Goal: Task Accomplishment & Management: Complete application form

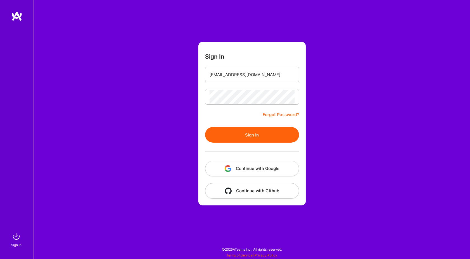
click at [221, 112] on form "Sign In bojanaleksa@gmail.com Forgot Password? Sign In Continue with Google Con…" at bounding box center [251, 124] width 107 height 164
click at [235, 133] on button "Sign In" at bounding box center [252, 135] width 94 height 16
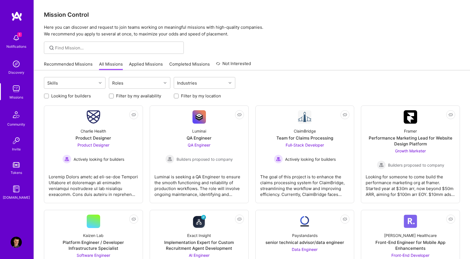
click at [22, 40] on div "1 Notifications" at bounding box center [16, 40] width 35 height 19
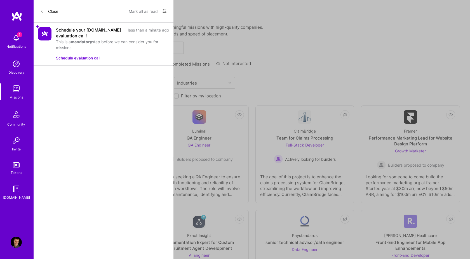
click at [139, 11] on button "Mark all as read" at bounding box center [143, 11] width 29 height 9
click at [146, 11] on button "Mark all as read" at bounding box center [143, 11] width 29 height 9
click at [142, 13] on button "Mark all as read" at bounding box center [143, 11] width 29 height 9
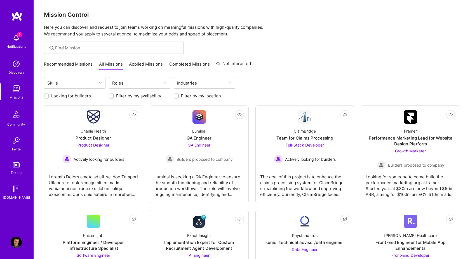
click at [67, 63] on link "Recommended Missions" at bounding box center [68, 65] width 49 height 9
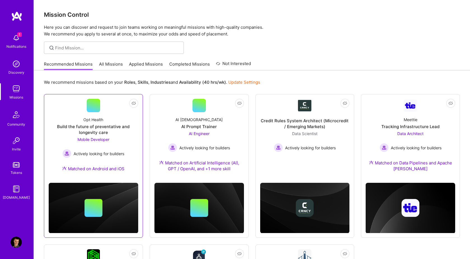
scroll to position [6, 0]
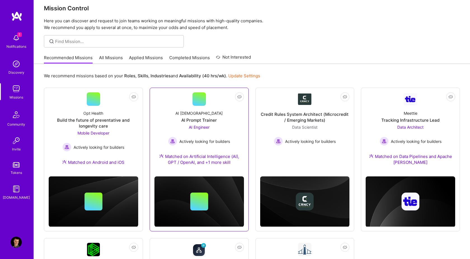
click at [200, 131] on div "AI Engineer Actively looking for builders" at bounding box center [199, 135] width 62 height 22
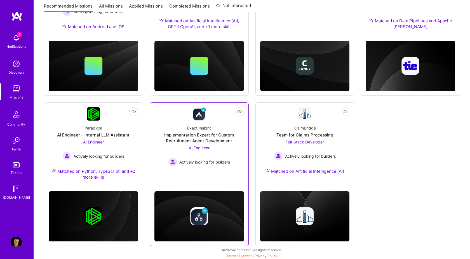
scroll to position [143, 0]
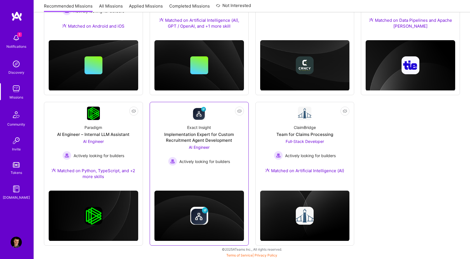
click at [216, 142] on div "Implementation Expert for Custom Recruitment Agent Development" at bounding box center [198, 138] width 89 height 12
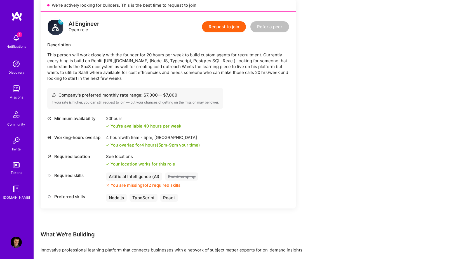
scroll to position [130, 0]
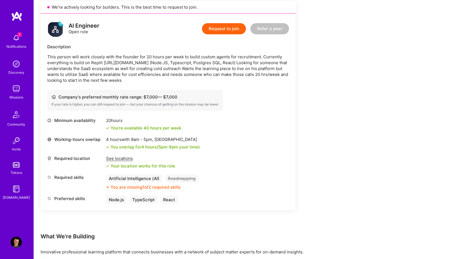
click at [230, 31] on button "Request to join" at bounding box center [224, 28] width 44 height 11
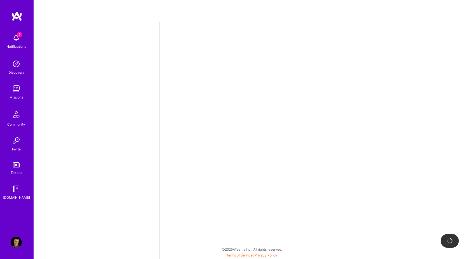
select select "AT"
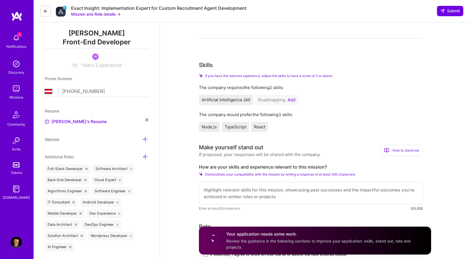
scroll to position [70, 0]
click at [291, 98] on button "Add" at bounding box center [291, 99] width 8 height 4
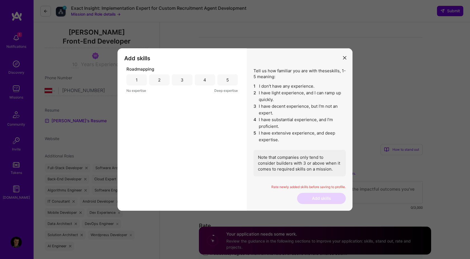
click at [224, 80] on div "5" at bounding box center [227, 79] width 20 height 11
click at [328, 203] on button "Add skills" at bounding box center [321, 198] width 49 height 11
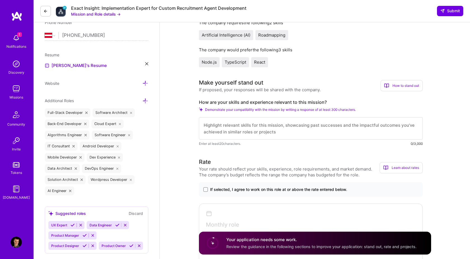
scroll to position [135, 0]
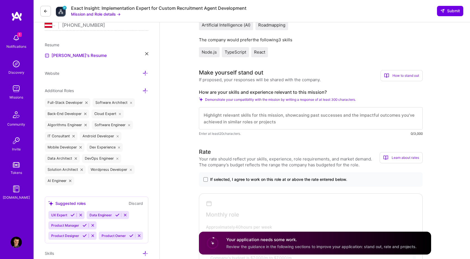
click at [255, 117] on textarea at bounding box center [311, 118] width 224 height 22
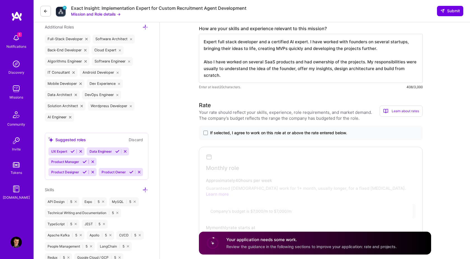
scroll to position [222, 0]
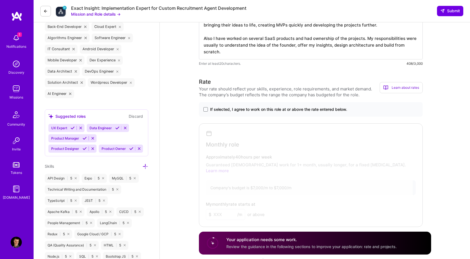
type textarea "Expert full stack developer and a certified AI expert. I have worked with found…"
click at [212, 109] on span "If selected, I agree to work on this role at or above the rate entered below." at bounding box center [278, 110] width 137 height 6
click at [0, 0] on input "If selected, I agree to work on this role at or above the rate entered below." at bounding box center [0, 0] width 0 height 0
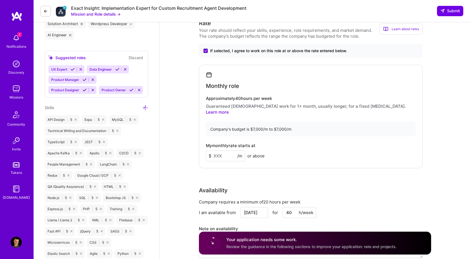
scroll to position [285, 0]
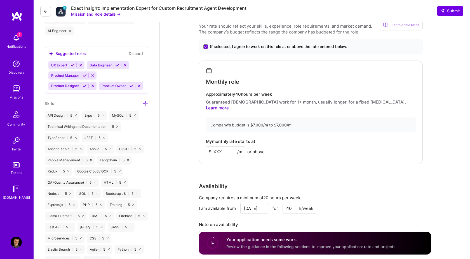
click at [220, 147] on input at bounding box center [225, 151] width 39 height 11
type input "7000"
click at [322, 174] on div "Rate Your rate should reflect your skills, experience, role requirements, and m…" at bounding box center [315, 138] width 232 height 247
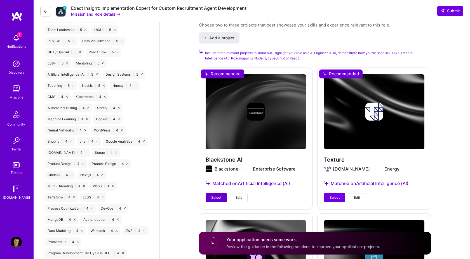
scroll to position [596, 0]
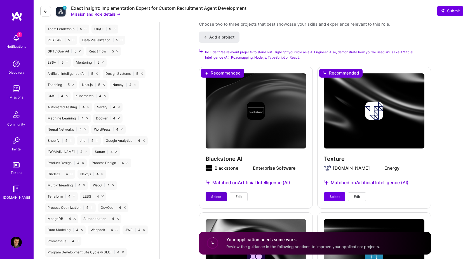
click at [214, 195] on span "Select" at bounding box center [216, 197] width 10 height 5
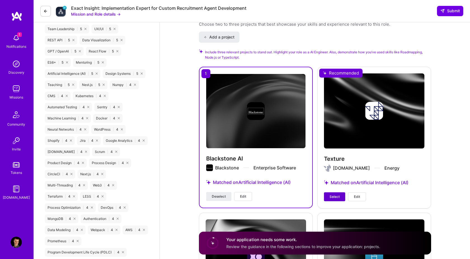
click at [335, 195] on span "Select" at bounding box center [334, 197] width 10 height 5
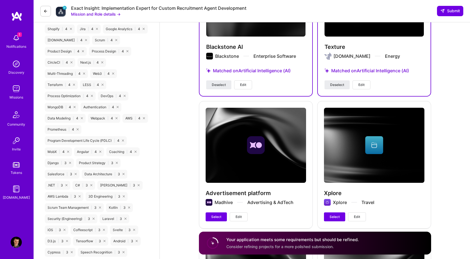
scroll to position [712, 0]
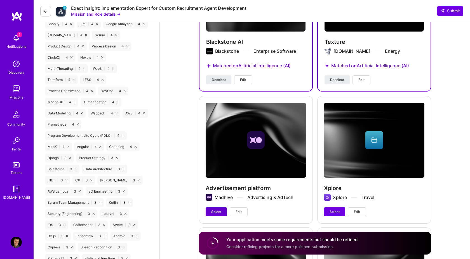
click at [223, 208] on button "Select" at bounding box center [215, 212] width 21 height 9
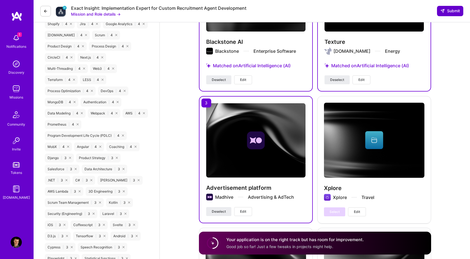
click at [455, 14] on span "Submit" at bounding box center [450, 11] width 20 height 6
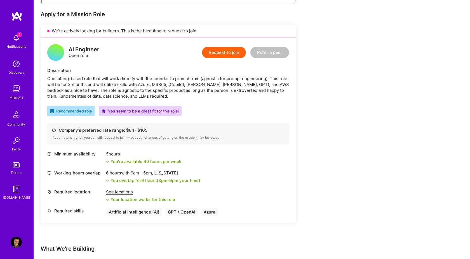
scroll to position [104, 0]
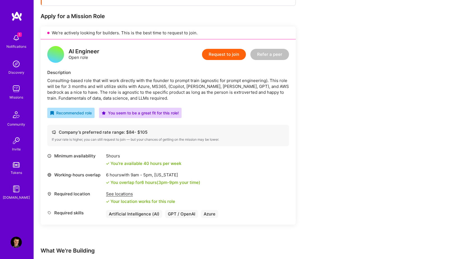
click at [222, 51] on button "Request to join" at bounding box center [224, 54] width 44 height 11
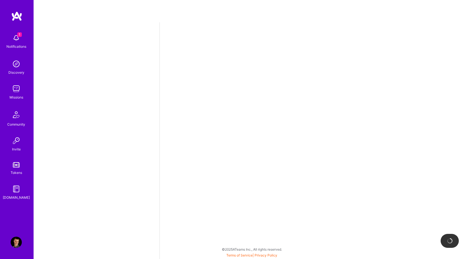
select select "AT"
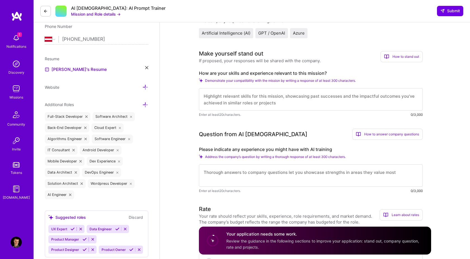
scroll to position [123, 0]
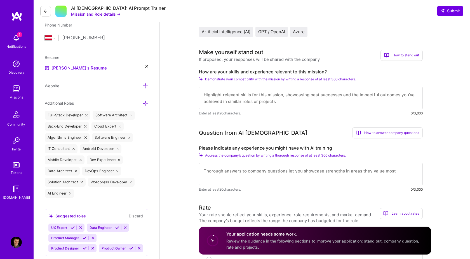
click at [260, 98] on textarea at bounding box center [311, 98] width 224 height 22
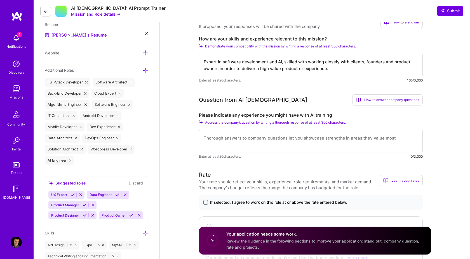
scroll to position [157, 0]
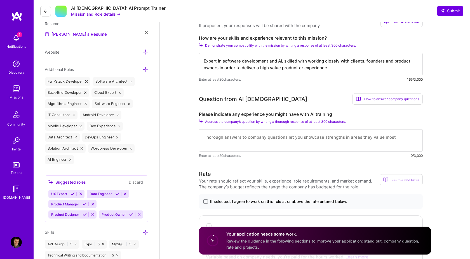
type textarea "Expert in software development and AI, skilled with working closely with client…"
click at [235, 140] on textarea at bounding box center [311, 140] width 224 height 22
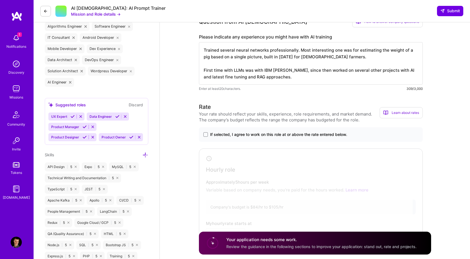
scroll to position [234, 0]
type textarea "Trained several neural networks professionally. Most interesting one was for es…"
click at [215, 132] on span "If selected, I agree to work on this role at or above the rate entered below." at bounding box center [278, 135] width 137 height 6
click at [0, 0] on input "If selected, I agree to work on this role at or above the rate entered below." at bounding box center [0, 0] width 0 height 0
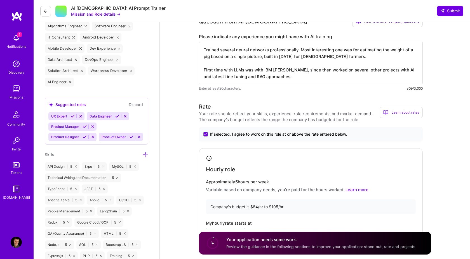
scroll to position [301, 0]
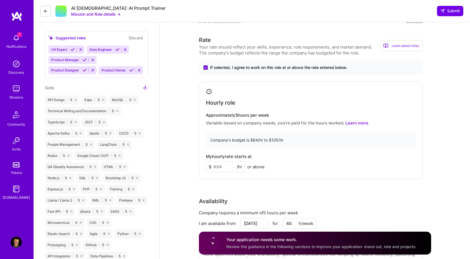
click at [221, 169] on input at bounding box center [225, 167] width 39 height 11
type input "84"
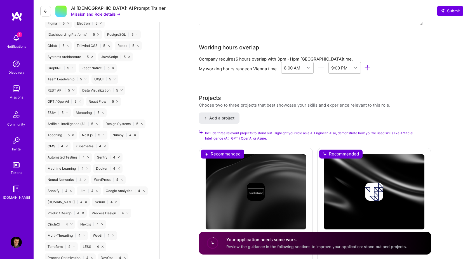
scroll to position [614, 0]
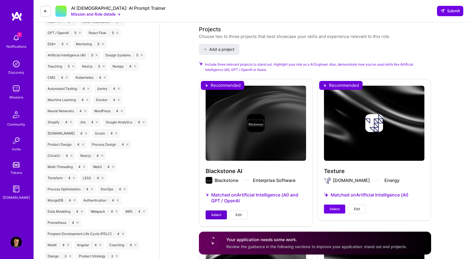
click at [210, 212] on button "Select" at bounding box center [215, 215] width 21 height 9
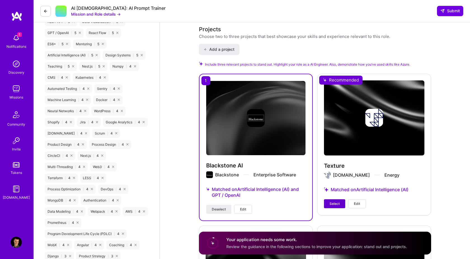
click at [330, 201] on button "Select" at bounding box center [334, 204] width 21 height 9
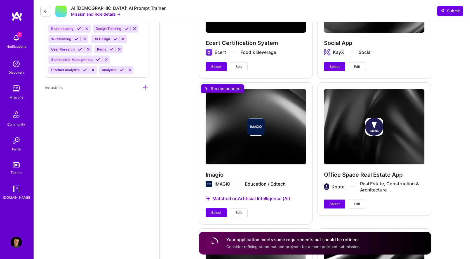
scroll to position [1021, 0]
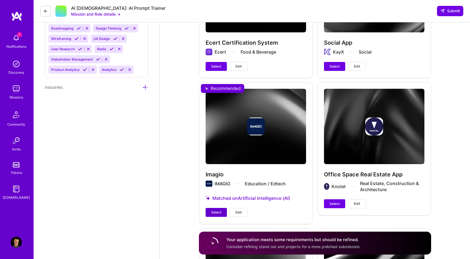
click at [210, 210] on button "Select" at bounding box center [215, 212] width 21 height 9
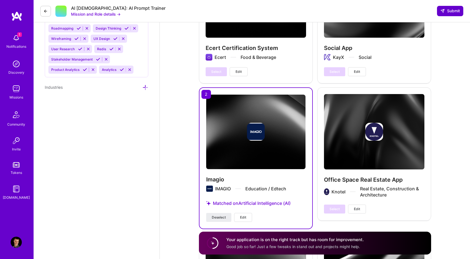
click at [445, 13] on span "Submit" at bounding box center [450, 11] width 20 height 6
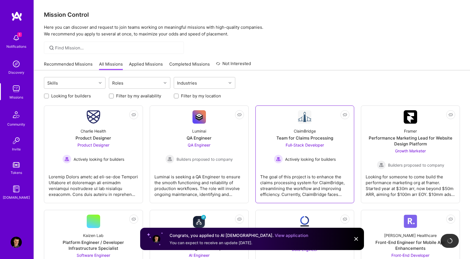
click at [307, 144] on span "Full-Stack Developer" at bounding box center [304, 145] width 38 height 5
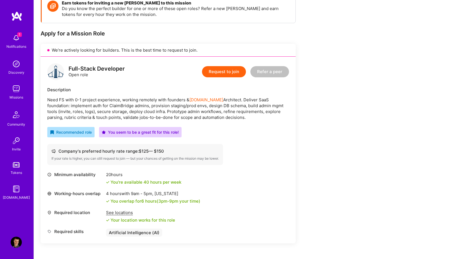
scroll to position [87, 0]
click at [231, 71] on button "Request to join" at bounding box center [224, 72] width 44 height 11
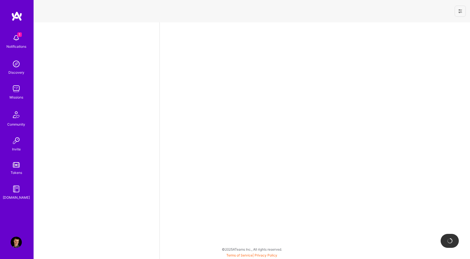
select select "AT"
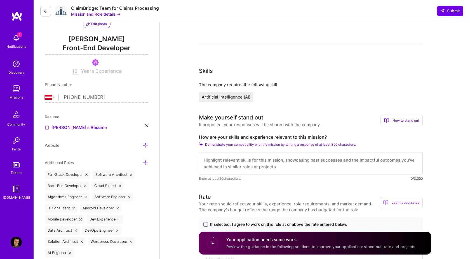
scroll to position [63, 0]
click at [240, 162] on textarea at bounding box center [311, 163] width 224 height 22
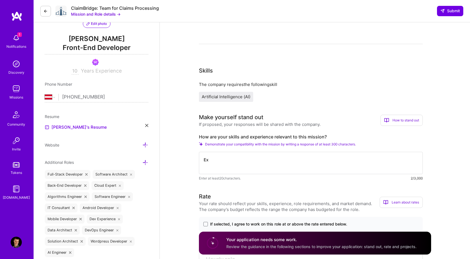
type textarea "E"
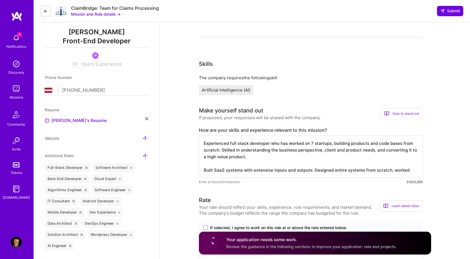
scroll to position [71, 0]
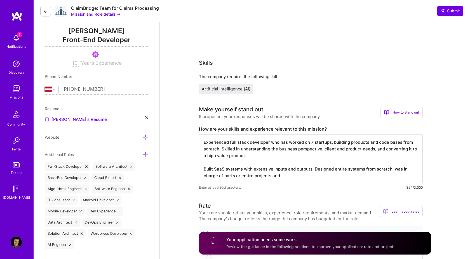
type textarea "Experienced full stack developer who has worked on 7 startups, building product…"
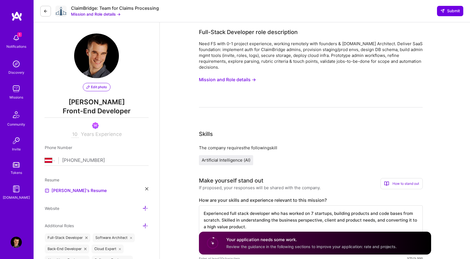
select select "AT"
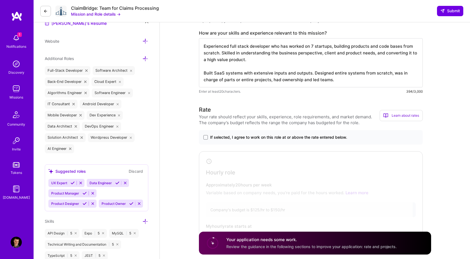
scroll to position [178, 0]
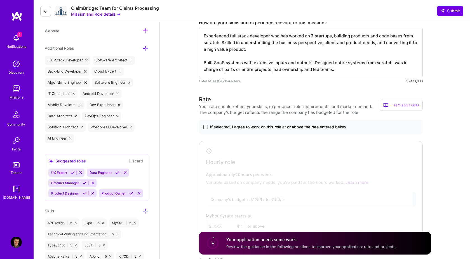
type textarea "Experienced full stack developer who has worked on 7 startups, building product…"
click at [205, 129] on span at bounding box center [205, 127] width 4 height 4
click at [0, 0] on input "If selected, I agree to work on this role at or above the rate entered below." at bounding box center [0, 0] width 0 height 0
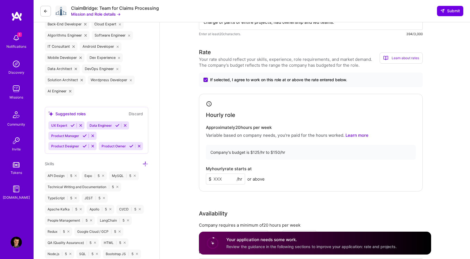
scroll to position [237, 0]
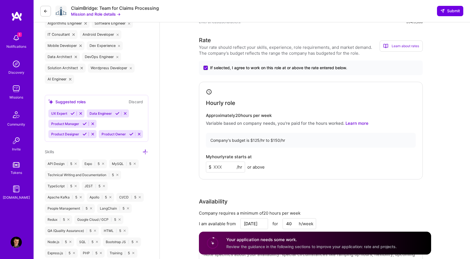
click at [218, 167] on input at bounding box center [225, 167] width 39 height 11
type input "125"
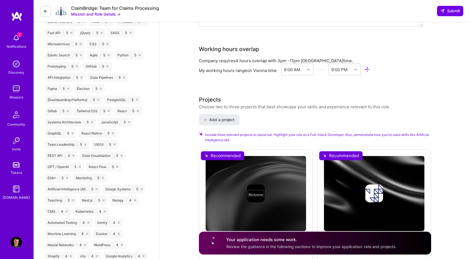
scroll to position [538, 0]
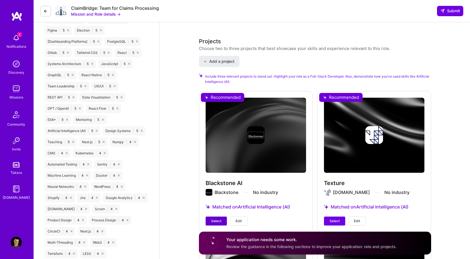
click at [210, 220] on button "Select" at bounding box center [215, 221] width 21 height 9
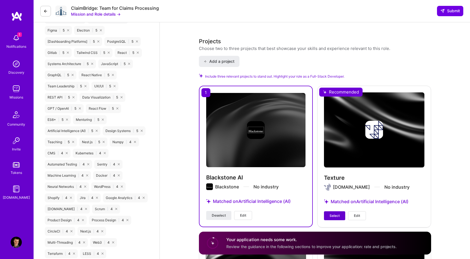
click at [331, 214] on span "Select" at bounding box center [334, 216] width 10 height 5
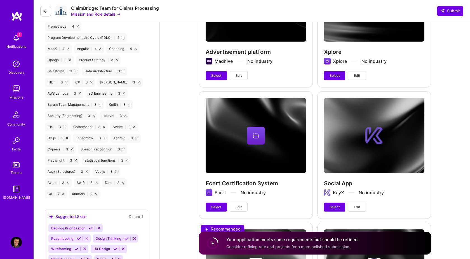
scroll to position [779, 0]
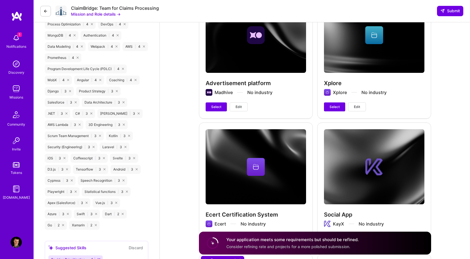
click at [203, 108] on div "Advertisement platform Madhive No industry Select Edit" at bounding box center [256, 54] width 114 height 127
click at [213, 108] on span "Select" at bounding box center [216, 107] width 10 height 5
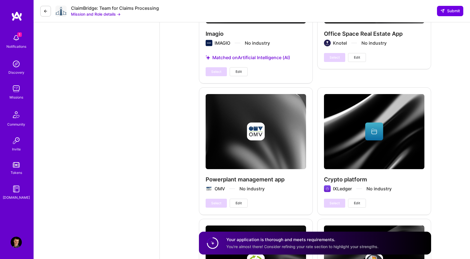
scroll to position [1088, 0]
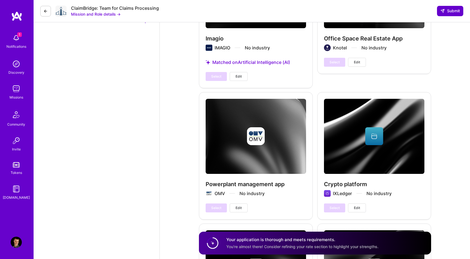
click at [450, 8] on span "Submit" at bounding box center [450, 11] width 20 height 6
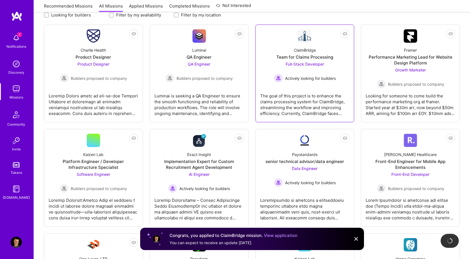
scroll to position [81, 0]
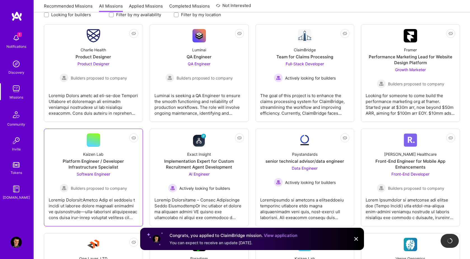
click at [108, 180] on div "Software Engineer Builders proposed to company" at bounding box center [93, 182] width 67 height 22
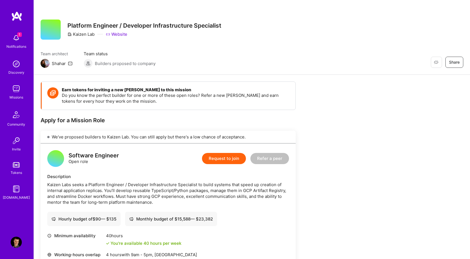
click at [22, 37] on div "1 Notifications" at bounding box center [16, 40] width 35 height 19
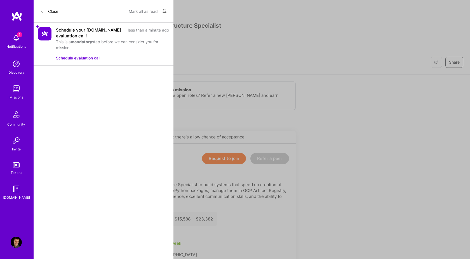
click at [146, 7] on button "Mark all as read" at bounding box center [143, 11] width 29 height 9
